Goal: Find specific page/section: Find specific page/section

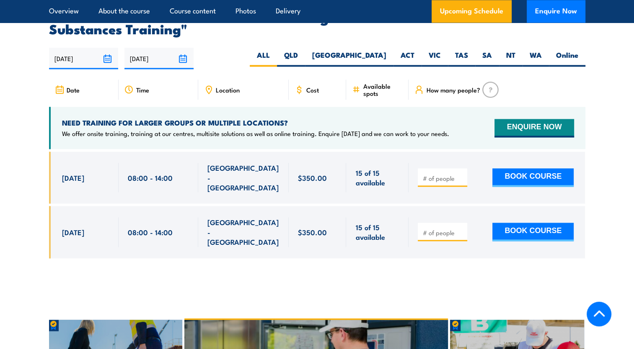
scroll to position [1298, 0]
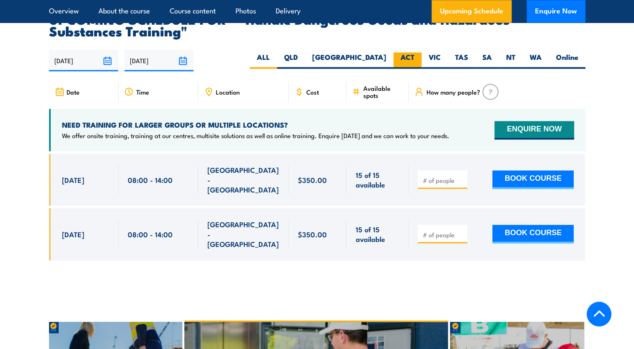
click at [408, 67] on label "ACT" at bounding box center [407, 60] width 28 height 16
click at [414, 58] on input "ACT" at bounding box center [416, 54] width 5 height 5
radio input "true"
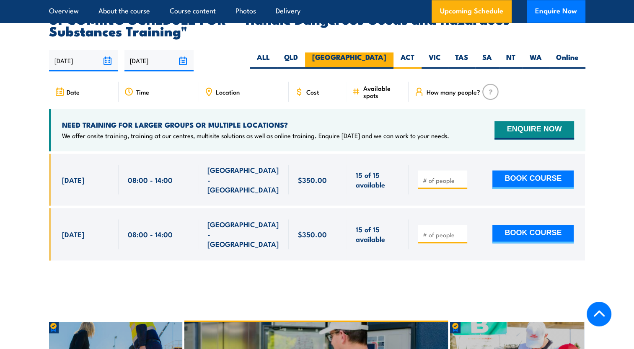
click at [376, 67] on label "[GEOGRAPHIC_DATA]" at bounding box center [349, 60] width 88 height 16
click at [386, 58] on input "[GEOGRAPHIC_DATA]" at bounding box center [388, 54] width 5 height 5
radio input "true"
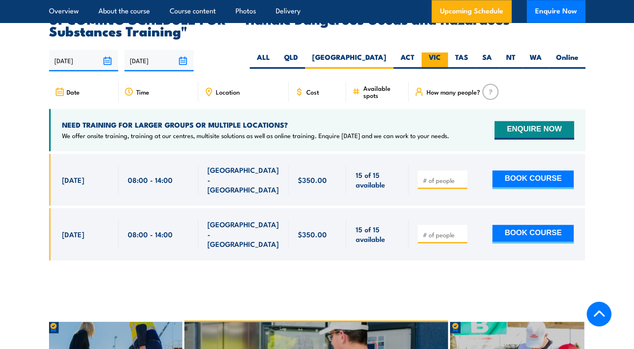
click at [439, 65] on label "VIC" at bounding box center [434, 60] width 26 height 16
click at [441, 58] on input "VIC" at bounding box center [443, 54] width 5 height 5
radio input "true"
click at [464, 65] on label "TAS" at bounding box center [461, 60] width 27 height 16
click at [468, 58] on input "TAS" at bounding box center [470, 54] width 5 height 5
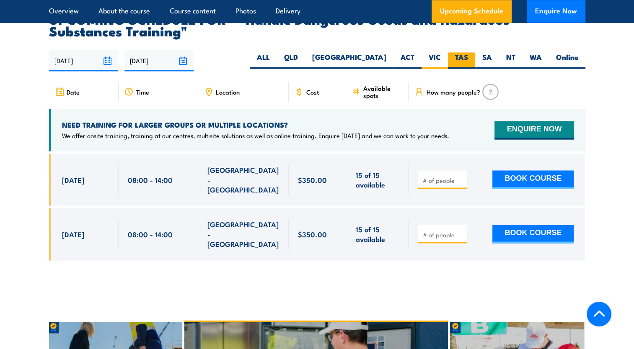
radio input "true"
click at [493, 67] on label "SA" at bounding box center [487, 60] width 24 height 16
click at [493, 58] on input "SA" at bounding box center [494, 54] width 5 height 5
radio input "true"
click at [523, 69] on label "WA" at bounding box center [535, 60] width 26 height 16
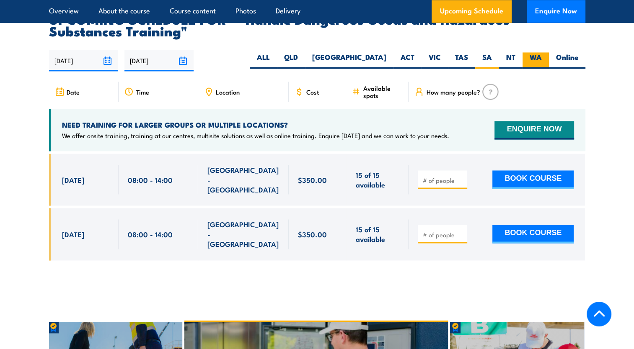
click at [542, 58] on input "WA" at bounding box center [544, 54] width 5 height 5
radio input "true"
click at [505, 69] on label "NT" at bounding box center [510, 60] width 23 height 16
click at [515, 58] on input "NT" at bounding box center [517, 54] width 5 height 5
radio input "true"
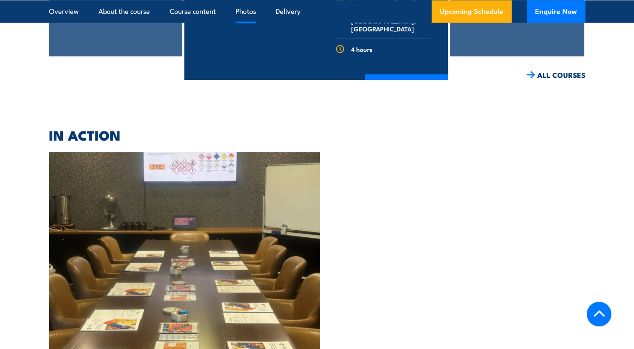
scroll to position [2046, 0]
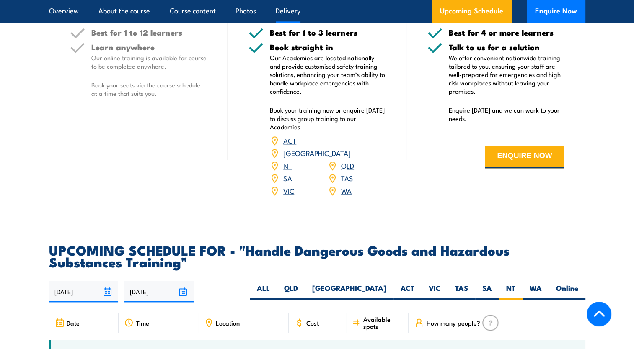
scroll to position [983, 0]
